Goal: Information Seeking & Learning: Learn about a topic

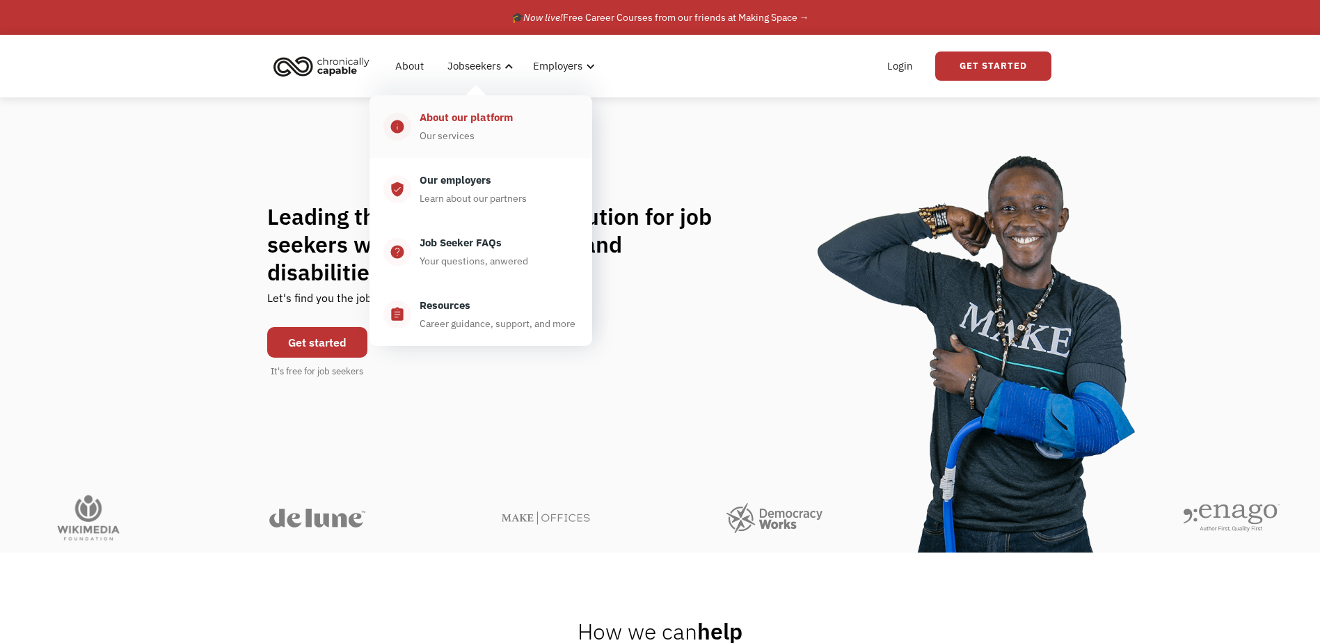
click at [491, 129] on div "About our platform Our services" at bounding box center [494, 126] width 167 height 35
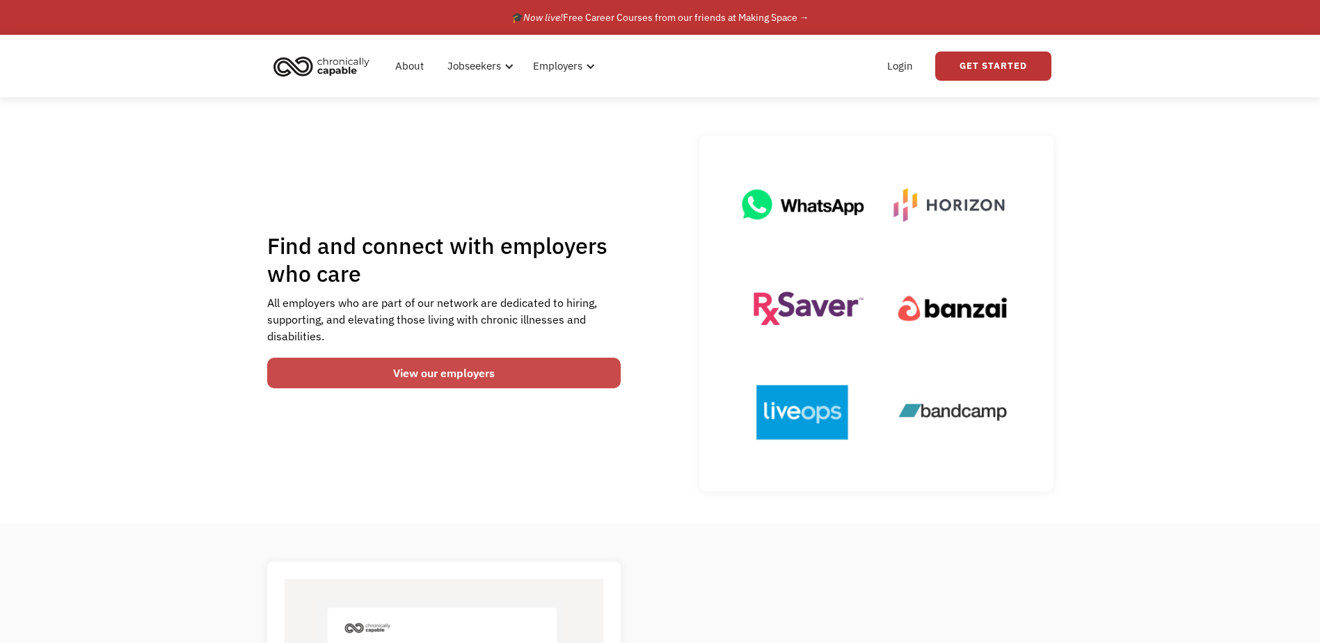
click at [408, 378] on link "View our employers" at bounding box center [444, 373] width 354 height 31
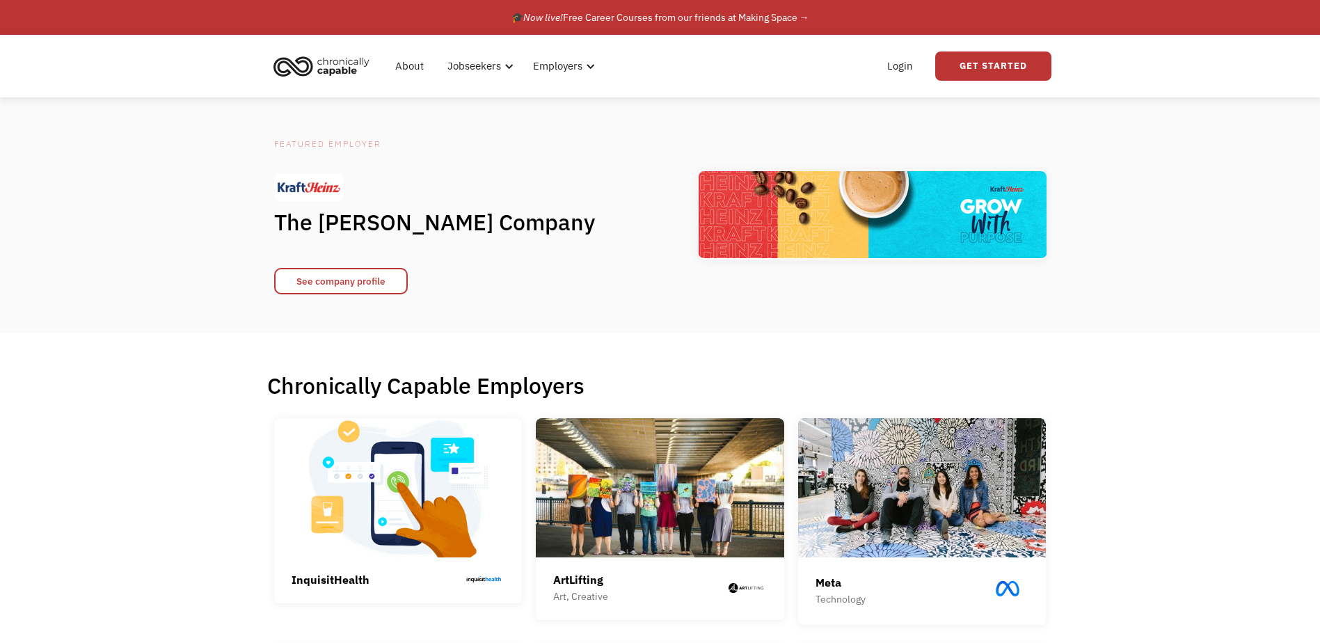
drag, startPoint x: 201, startPoint y: 440, endPoint x: 233, endPoint y: 104, distance: 336.8
click at [337, 63] on img "home" at bounding box center [321, 66] width 104 height 31
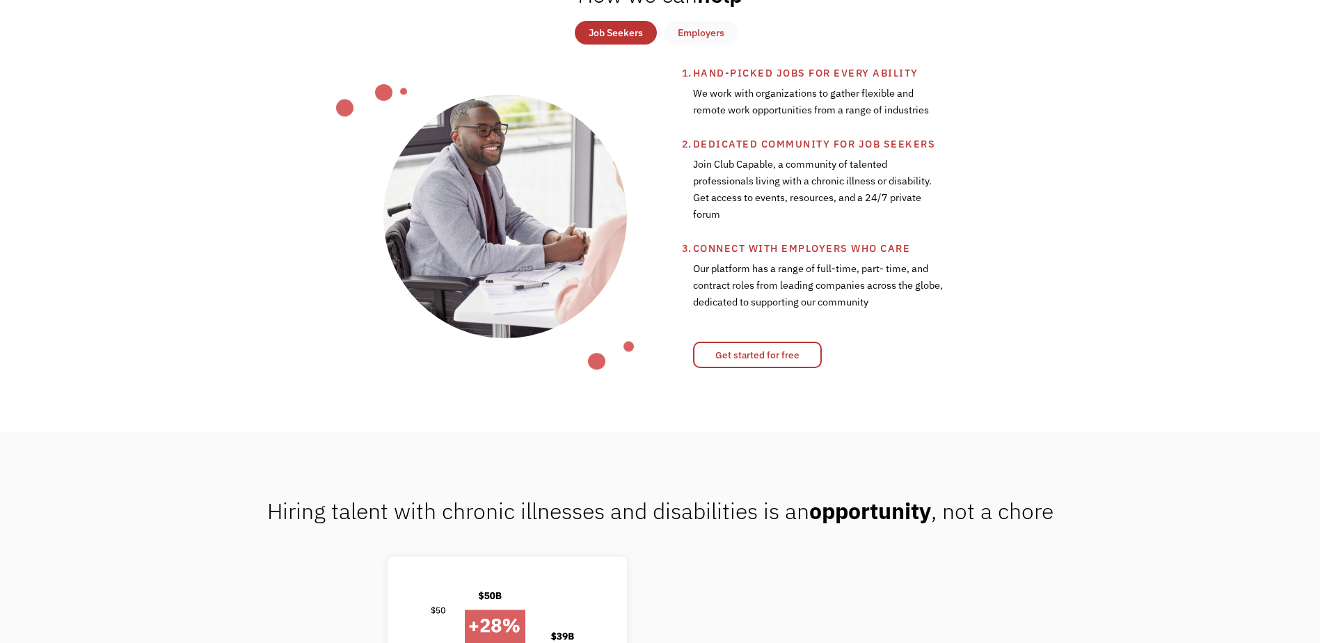
scroll to position [556, 0]
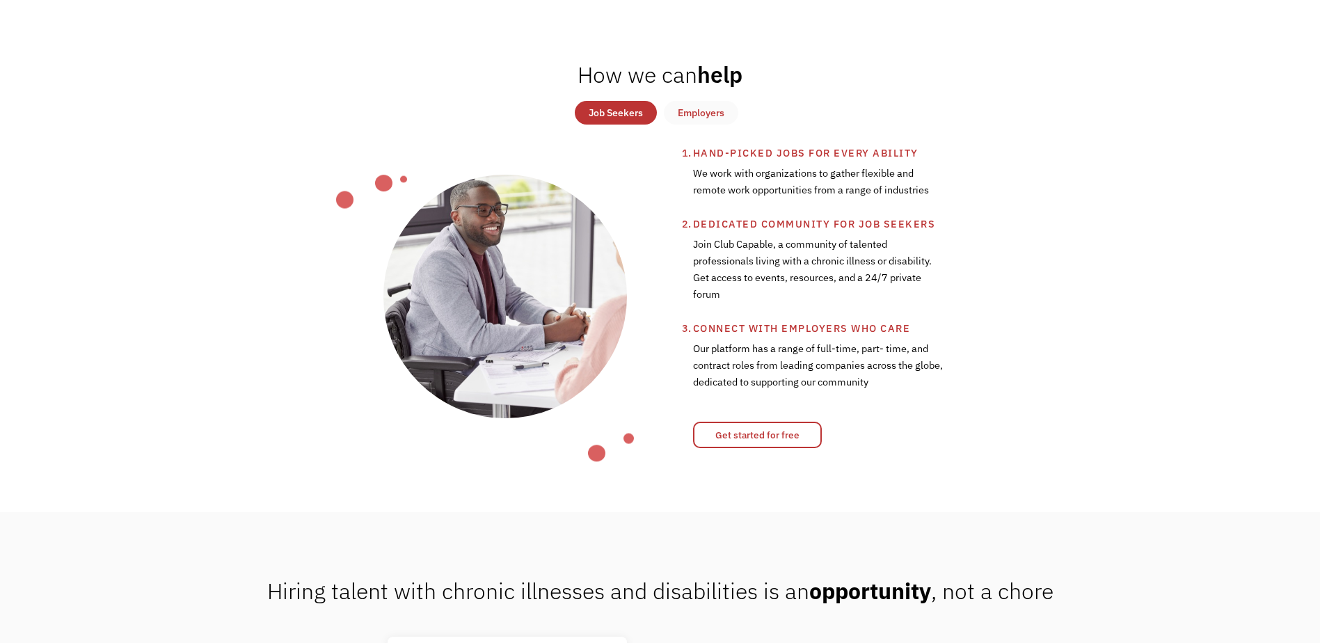
click at [707, 102] on link "Employers" at bounding box center [701, 113] width 74 height 24
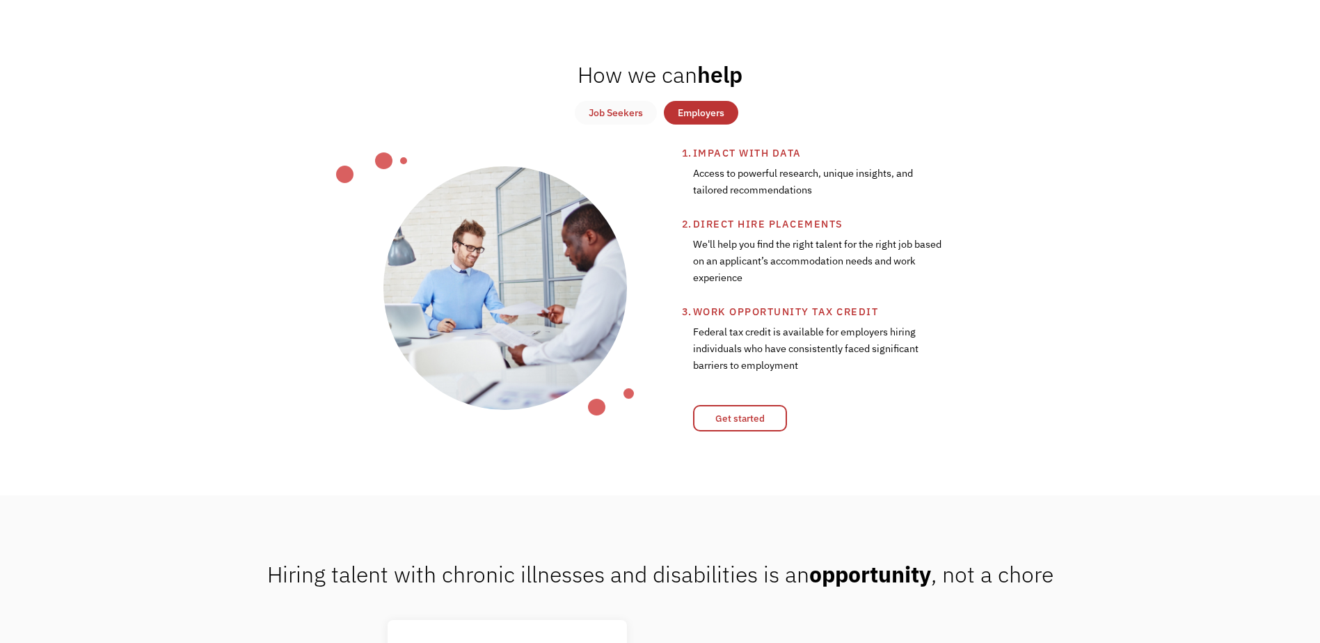
click at [635, 104] on link "Job Seekers" at bounding box center [616, 113] width 82 height 24
